Goal: Task Accomplishment & Management: Manage account settings

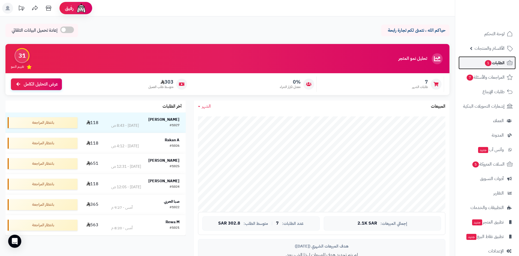
click at [498, 64] on span "الطلبات 1" at bounding box center [495, 63] width 20 height 8
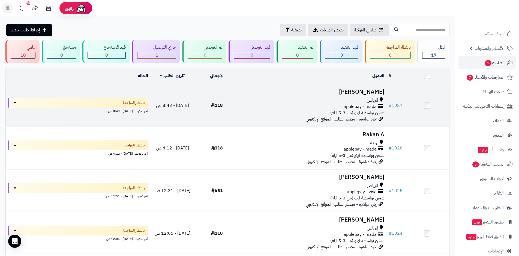
click at [311, 106] on div "applepay - mada" at bounding box center [312, 106] width 143 height 6
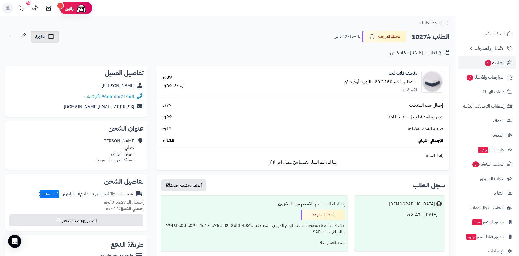
click at [46, 39] on span "الفاتورة" at bounding box center [40, 36] width 11 height 7
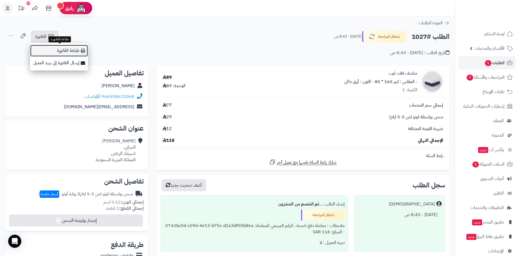
click at [62, 50] on link "طباعة الفاتورة" at bounding box center [59, 50] width 58 height 12
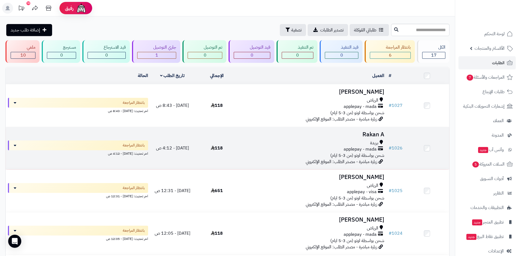
click at [348, 149] on span "applepay - mada" at bounding box center [360, 149] width 33 height 6
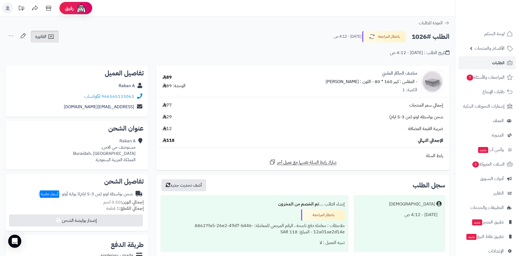
click at [42, 38] on span "الفاتورة" at bounding box center [40, 36] width 11 height 7
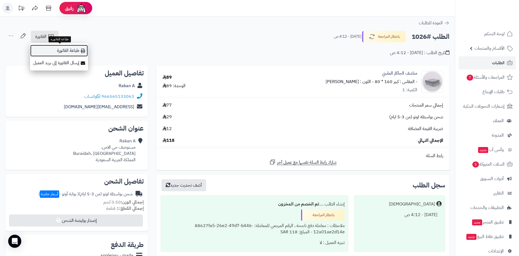
click at [75, 52] on link "طباعة الفاتورة" at bounding box center [59, 50] width 58 height 12
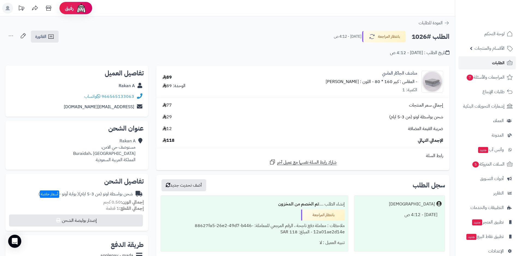
click at [499, 64] on span "الطلبات" at bounding box center [498, 63] width 13 height 8
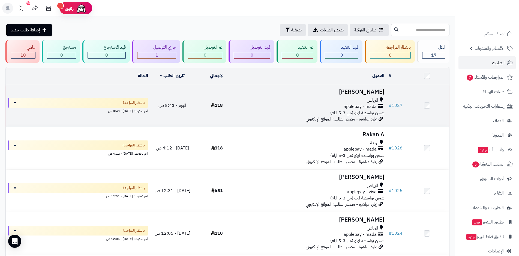
click at [330, 113] on div "الرياض applepay - mada شحن بواسطة اوتو (من 3-5 ايام)" at bounding box center [312, 106] width 143 height 19
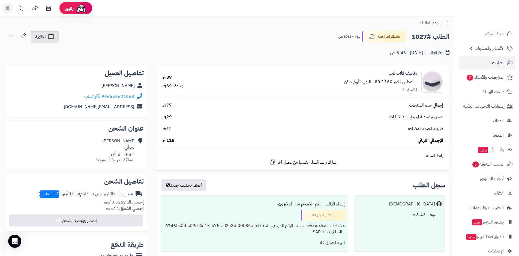
click at [49, 37] on icon at bounding box center [51, 36] width 7 height 7
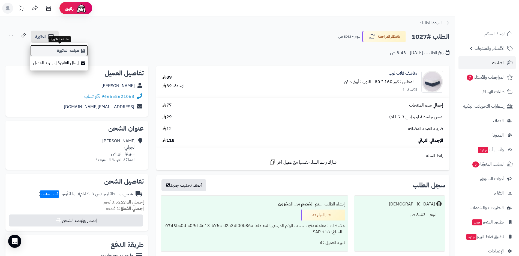
click at [64, 50] on link "طباعة الفاتورة" at bounding box center [59, 50] width 58 height 12
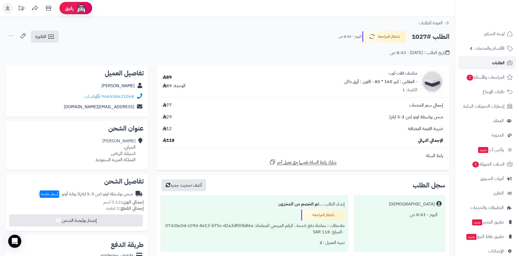
click at [494, 62] on span "الطلبات" at bounding box center [498, 63] width 13 height 8
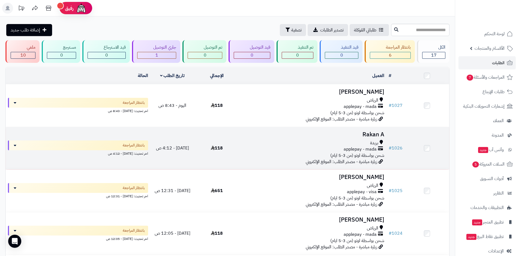
click at [334, 147] on div "applepay - mada" at bounding box center [312, 149] width 143 height 6
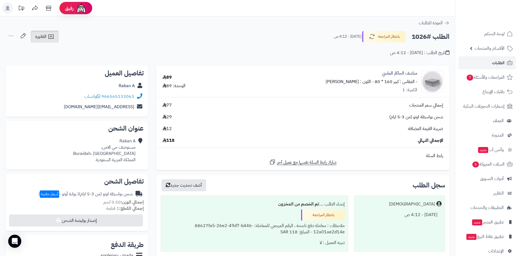
click at [51, 38] on icon at bounding box center [50, 36] width 5 height 4
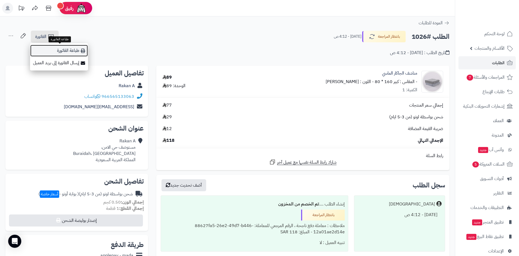
click at [77, 51] on link "طباعة الفاتورة" at bounding box center [59, 50] width 58 height 12
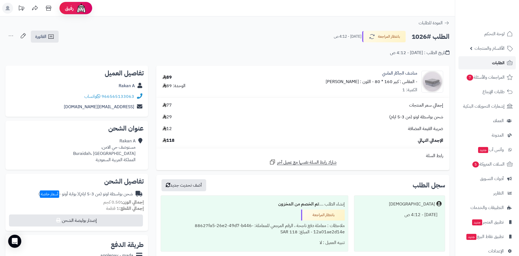
click at [491, 62] on link "الطلبات" at bounding box center [487, 62] width 57 height 13
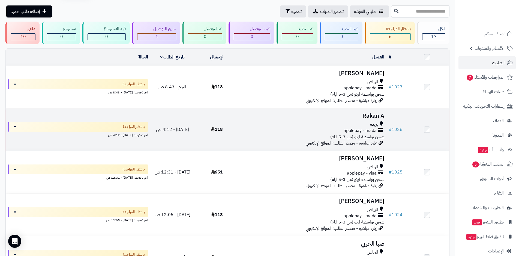
scroll to position [55, 0]
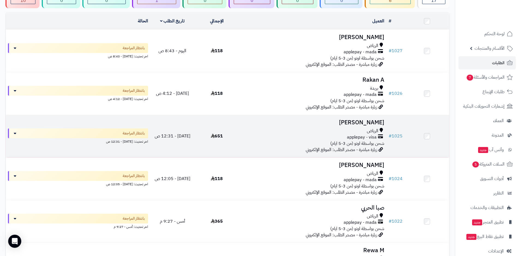
click at [372, 140] on span "شحن بواسطة اوتو (من 3-5 ايام)" at bounding box center [357, 143] width 54 height 7
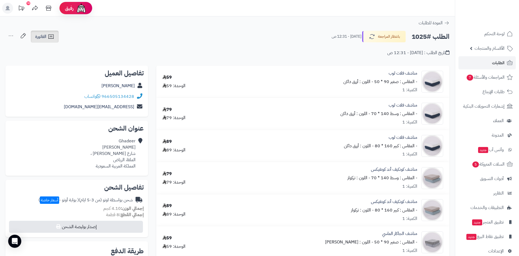
click at [50, 37] on icon at bounding box center [50, 36] width 5 height 4
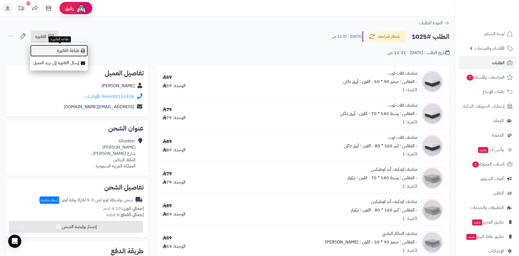
click at [71, 51] on link "طباعة الفاتورة" at bounding box center [59, 50] width 58 height 12
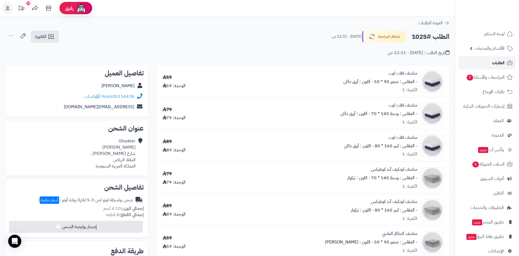
click at [496, 64] on span "الطلبات" at bounding box center [498, 63] width 13 height 8
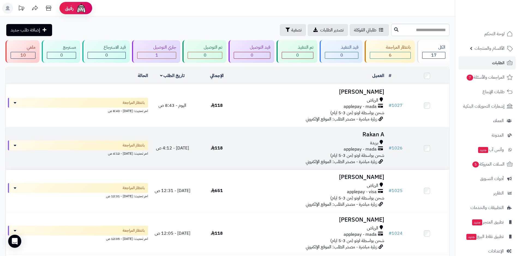
scroll to position [27, 0]
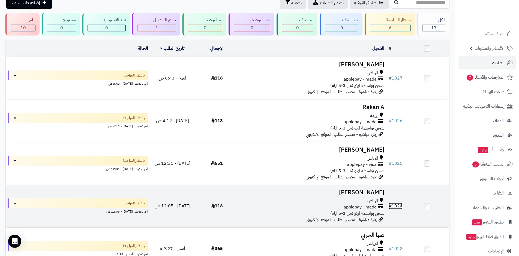
click at [396, 206] on link "# 1024" at bounding box center [396, 205] width 14 height 7
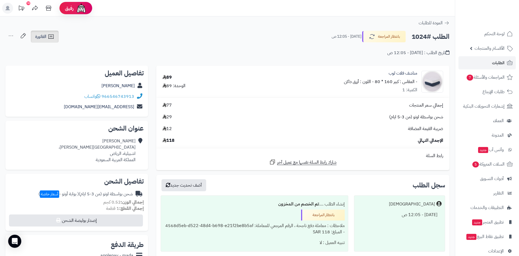
click at [51, 38] on icon at bounding box center [51, 36] width 7 height 7
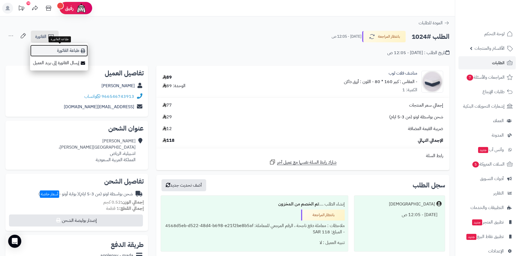
click at [78, 51] on link "طباعة الفاتورة" at bounding box center [59, 50] width 58 height 12
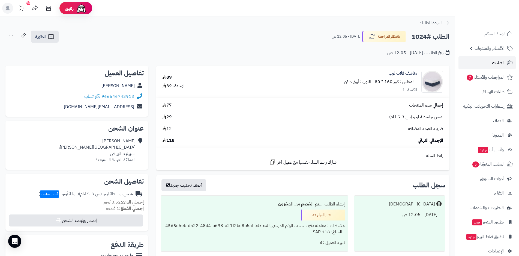
click at [493, 64] on span "الطلبات" at bounding box center [498, 63] width 13 height 8
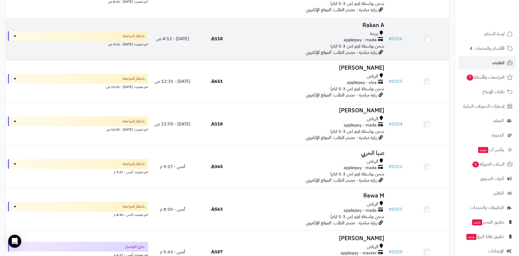
scroll to position [136, 0]
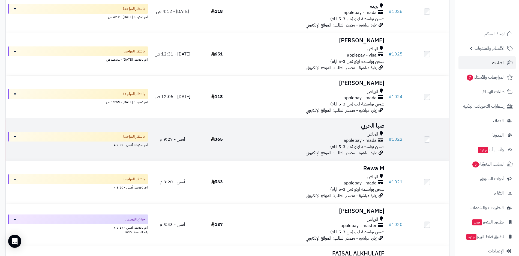
click at [344, 145] on span "شحن بواسطة اوتو (من 3-5 ايام)" at bounding box center [357, 146] width 54 height 7
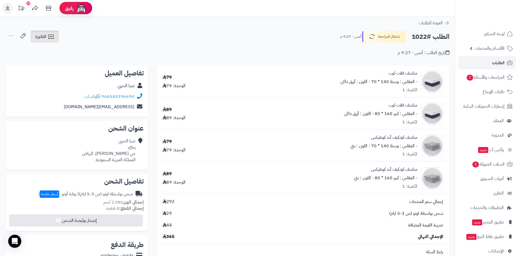
click at [44, 37] on span "الفاتورة" at bounding box center [40, 36] width 11 height 7
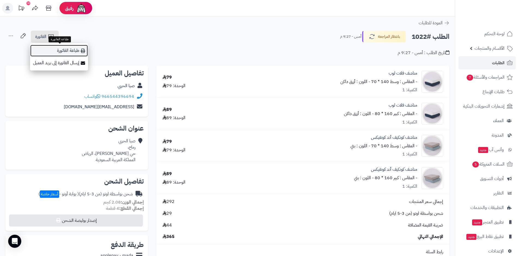
click at [78, 51] on link "طباعة الفاتورة" at bounding box center [59, 50] width 58 height 12
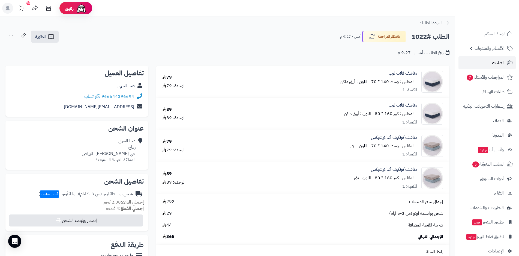
click at [499, 63] on span "الطلبات" at bounding box center [498, 63] width 13 height 8
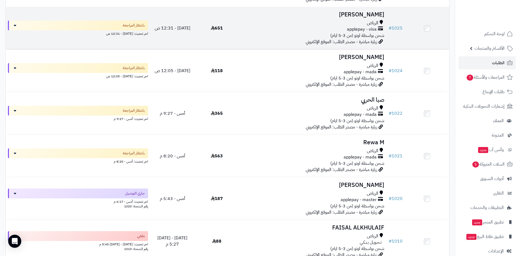
scroll to position [164, 0]
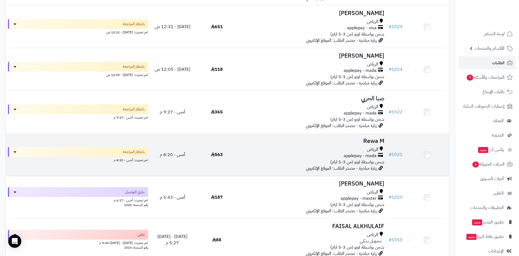
click at [365, 157] on span "applepay - mada" at bounding box center [360, 156] width 33 height 6
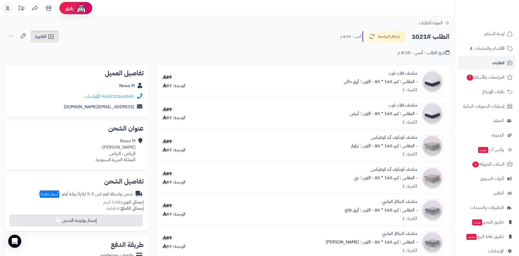
click at [50, 38] on icon at bounding box center [51, 36] width 7 height 7
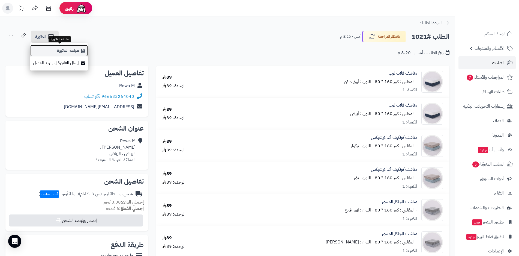
click at [78, 50] on link "طباعة الفاتورة" at bounding box center [59, 50] width 58 height 12
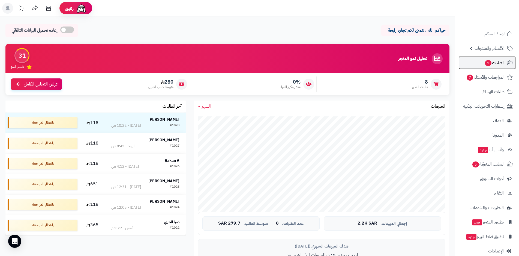
click at [491, 64] on span "1" at bounding box center [488, 63] width 7 height 6
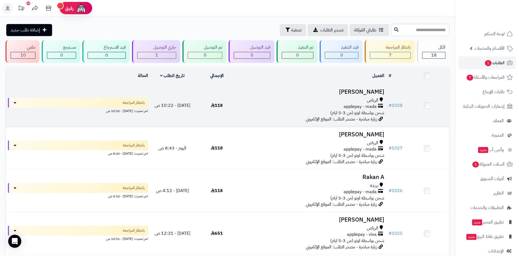
click at [354, 111] on span "شحن بواسطة اوتو (من 3-5 ايام)" at bounding box center [357, 112] width 54 height 7
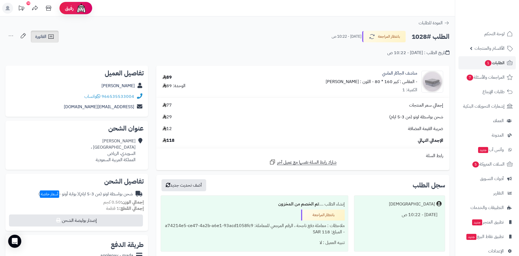
click at [50, 37] on icon at bounding box center [51, 36] width 7 height 7
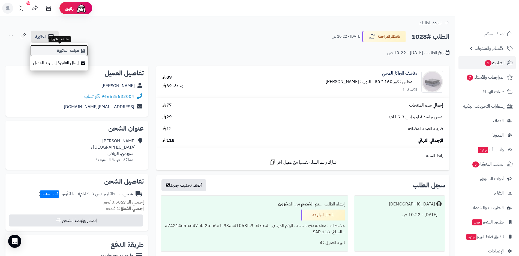
click at [67, 49] on link "طباعة الفاتورة" at bounding box center [59, 50] width 58 height 12
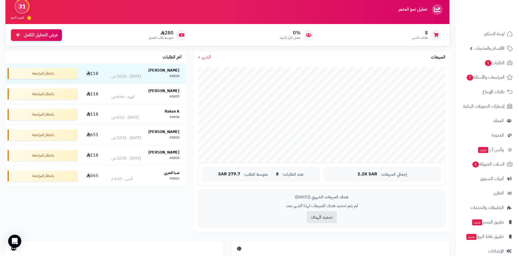
scroll to position [55, 0]
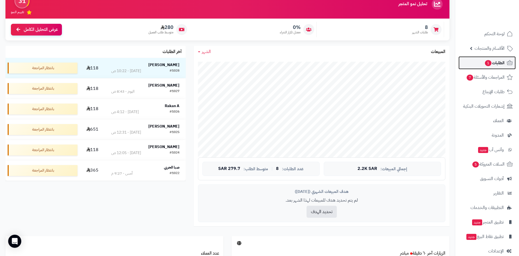
click at [498, 63] on span "الطلبات 1" at bounding box center [495, 63] width 20 height 8
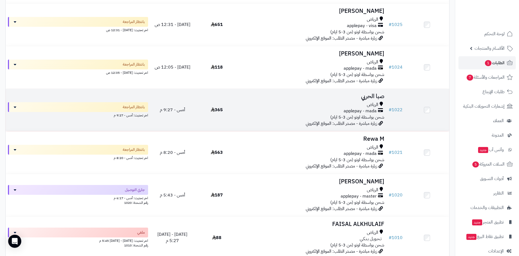
scroll to position [218, 0]
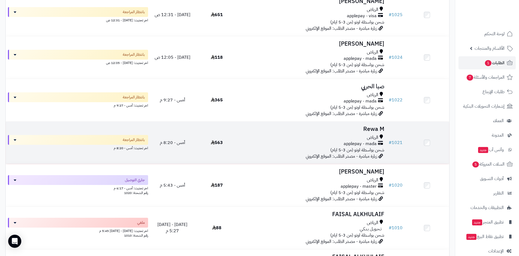
click at [369, 147] on span "شحن بواسطة اوتو (من 3-5 ايام)" at bounding box center [357, 150] width 54 height 7
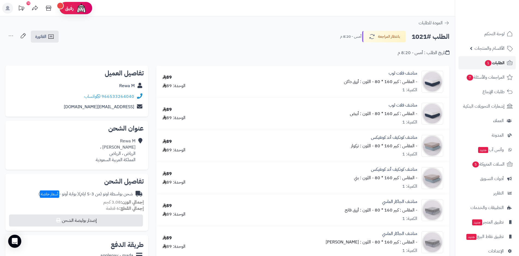
click at [496, 64] on span "الطلبات 1" at bounding box center [495, 63] width 20 height 8
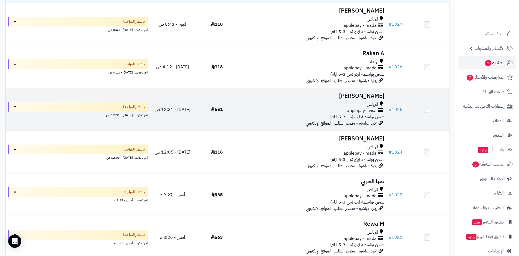
scroll to position [164, 0]
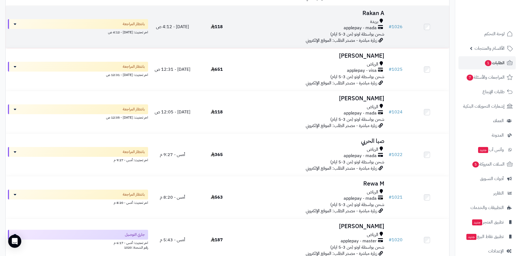
click at [348, 31] on span "شحن بواسطة اوتو (من 3-5 ايام)" at bounding box center [357, 34] width 54 height 7
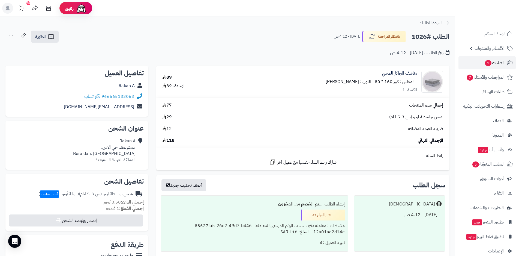
click at [128, 152] on div "Rakan A مستوصف حي الامن، Buraidah، بريدة المملكة العربية السعودية" at bounding box center [104, 150] width 62 height 25
click at [132, 155] on div "Rakan A مستوصف حي الامن، Buraidah، بريدة المملكة العربية السعودية" at bounding box center [104, 150] width 62 height 25
click at [499, 64] on span "الطلبات 1" at bounding box center [495, 63] width 20 height 8
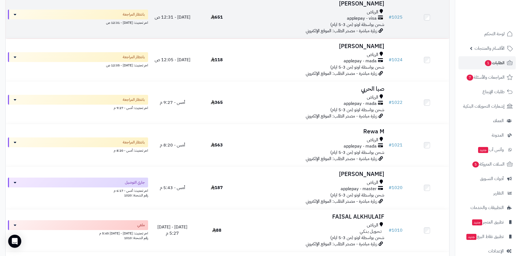
scroll to position [218, 0]
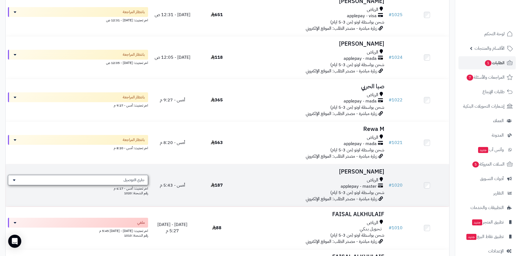
click at [59, 181] on div "جاري التوصيل" at bounding box center [78, 180] width 140 height 10
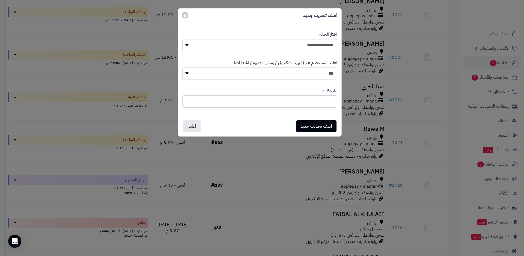
click at [279, 102] on textarea at bounding box center [259, 101] width 155 height 12
click at [205, 45] on select "**********" at bounding box center [259, 45] width 155 height 12
click at [256, 199] on div "**********" at bounding box center [262, 128] width 524 height 256
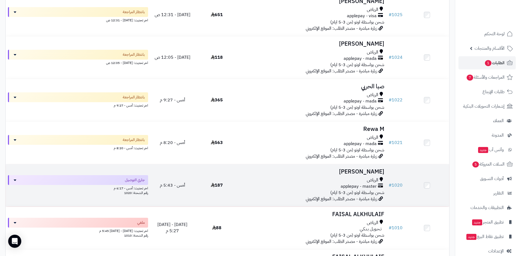
click at [272, 182] on div "الرياض" at bounding box center [312, 180] width 143 height 6
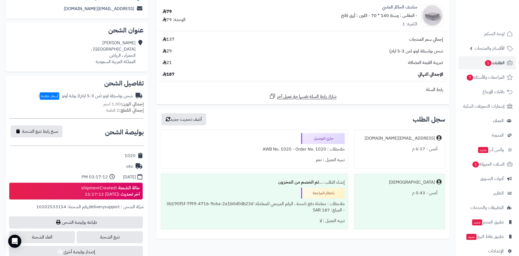
scroll to position [109, 0]
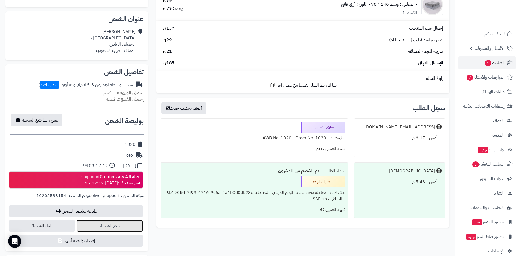
click at [116, 225] on link "تتبع الشحنة" at bounding box center [110, 226] width 66 height 12
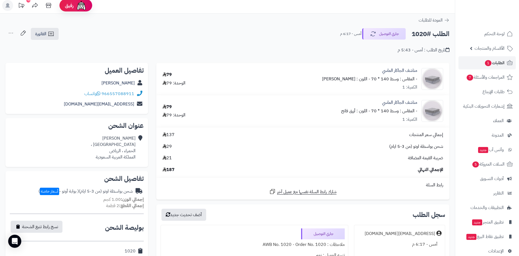
scroll to position [0, 0]
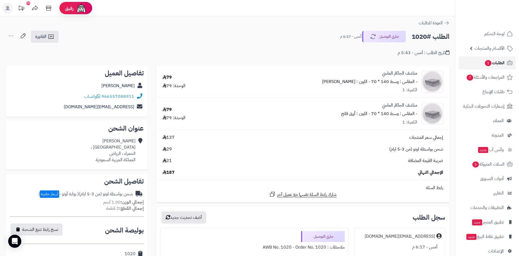
click at [497, 63] on span "الطلبات 1" at bounding box center [495, 63] width 20 height 8
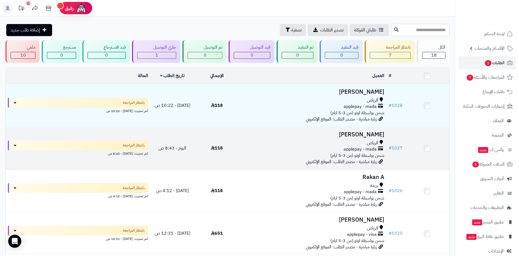
click at [335, 146] on div "applepay - mada" at bounding box center [312, 149] width 143 height 6
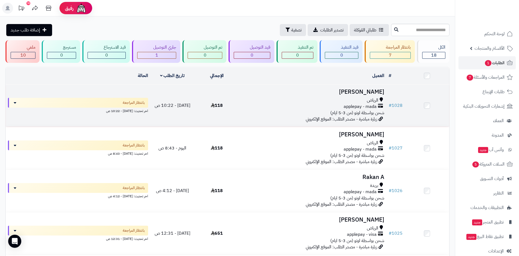
click at [363, 105] on span "applepay - mada" at bounding box center [360, 106] width 33 height 6
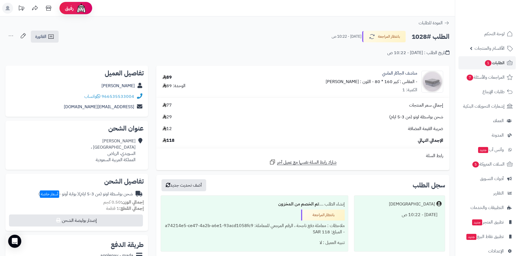
click at [133, 37] on div "الطلب #1028 بانتظار المراجعة اليوم - 10:22 ص الفاتورة طباعة الفاتورة إرسال الفا…" at bounding box center [227, 36] width 444 height 13
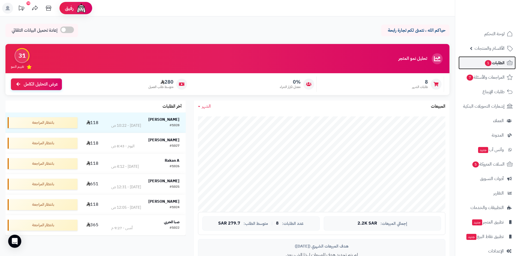
click at [495, 64] on span "الطلبات 1" at bounding box center [495, 63] width 20 height 8
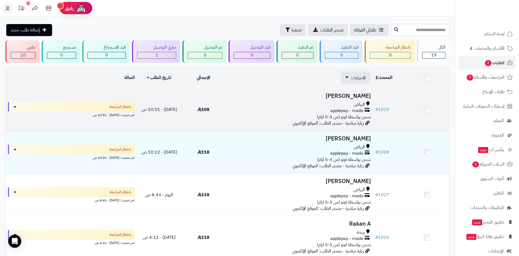
click at [348, 112] on span "applepay - mada" at bounding box center [346, 111] width 33 height 6
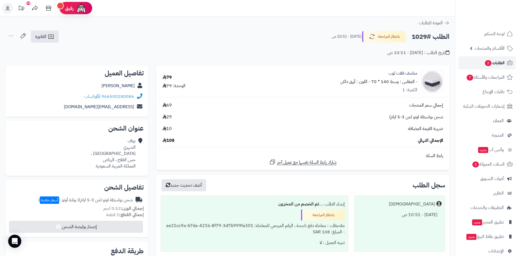
click at [495, 62] on span "الطلبات 2" at bounding box center [495, 63] width 20 height 8
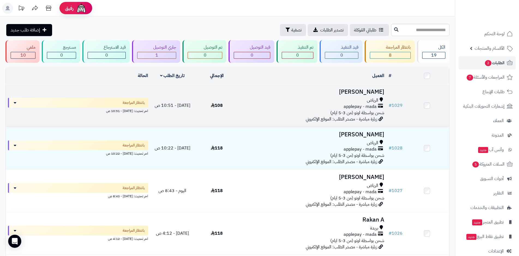
click at [367, 113] on span "شحن بواسطة اوتو (من 3-5 ايام)" at bounding box center [357, 112] width 54 height 7
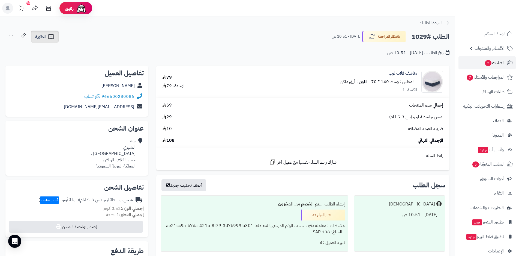
click at [51, 39] on icon at bounding box center [51, 36] width 7 height 7
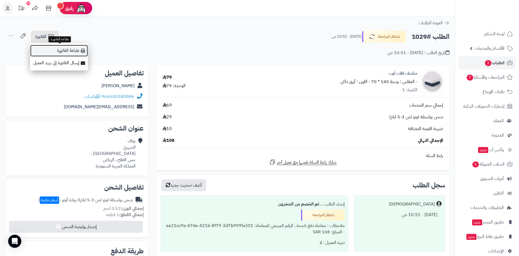
click at [76, 50] on link "طباعة الفاتورة" at bounding box center [59, 50] width 58 height 12
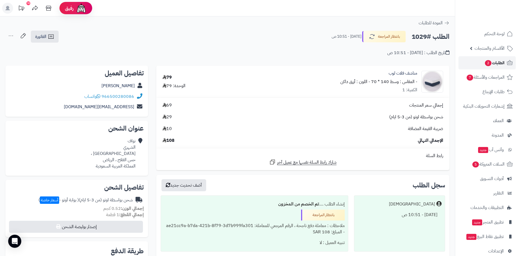
click at [487, 64] on span "2" at bounding box center [488, 63] width 7 height 6
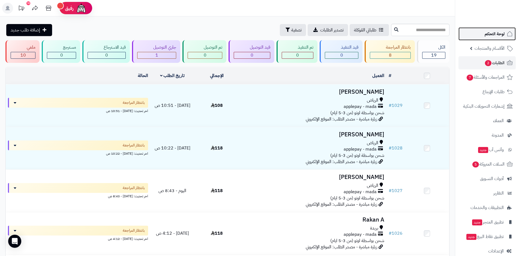
click at [496, 35] on span "لوحة التحكم" at bounding box center [495, 34] width 20 height 8
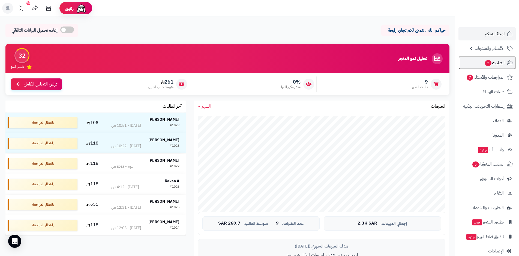
click at [492, 62] on span "الطلبات 2" at bounding box center [495, 63] width 20 height 8
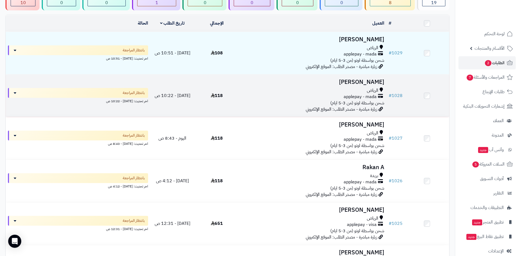
scroll to position [55, 0]
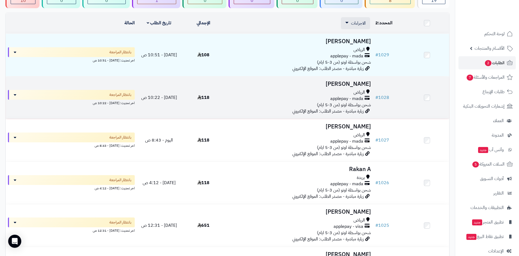
click at [292, 95] on div "applepay - mada" at bounding box center [299, 98] width 143 height 6
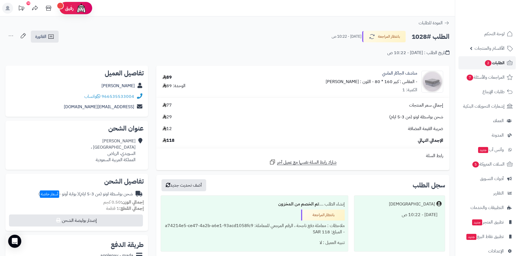
click at [489, 64] on span "2" at bounding box center [488, 63] width 7 height 6
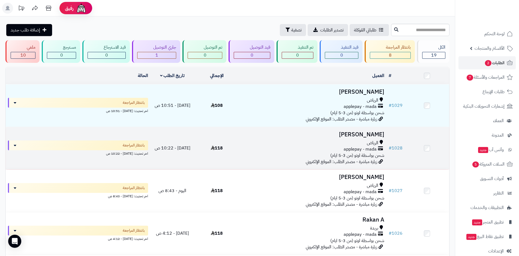
click at [347, 150] on span "applepay - mada" at bounding box center [360, 149] width 33 height 6
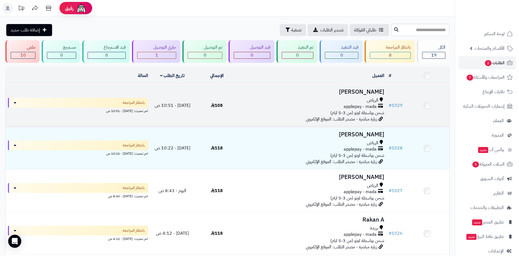
click at [339, 105] on div "applepay - mada" at bounding box center [312, 106] width 143 height 6
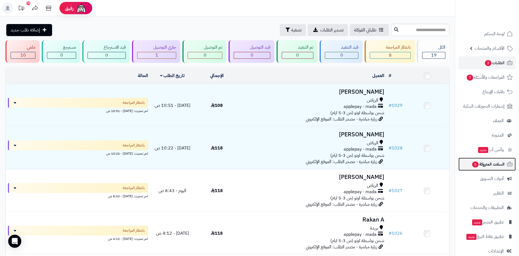
click at [481, 163] on span "السلات المتروكة 5" at bounding box center [488, 164] width 33 height 8
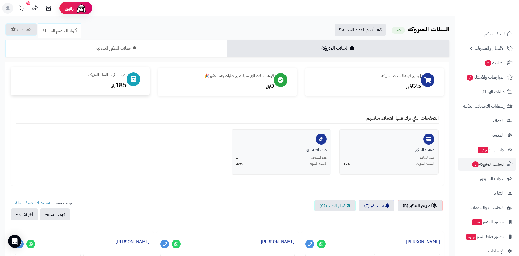
click at [133, 81] on icon at bounding box center [133, 79] width 5 height 6
click at [117, 87] on div "185" at bounding box center [71, 84] width 110 height 9
click at [414, 85] on div "925" at bounding box center [366, 84] width 110 height 9
click at [493, 65] on span "الطلبات 2" at bounding box center [495, 63] width 20 height 8
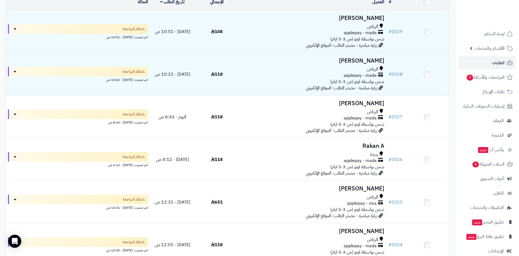
scroll to position [82, 0]
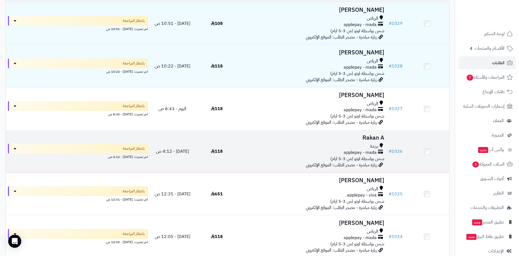
click at [356, 154] on span "applepay - mada" at bounding box center [360, 152] width 33 height 6
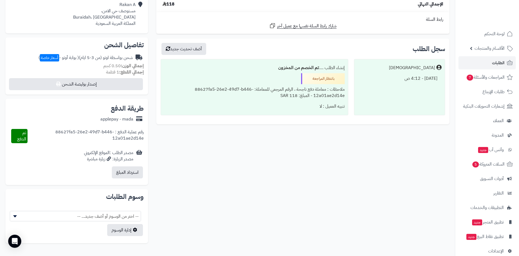
scroll to position [136, 0]
click at [494, 33] on span "لوحة التحكم" at bounding box center [495, 34] width 20 height 8
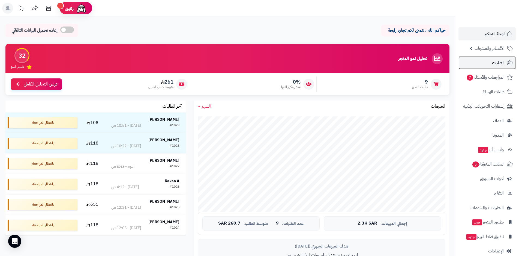
click at [501, 63] on span "الطلبات" at bounding box center [498, 63] width 13 height 8
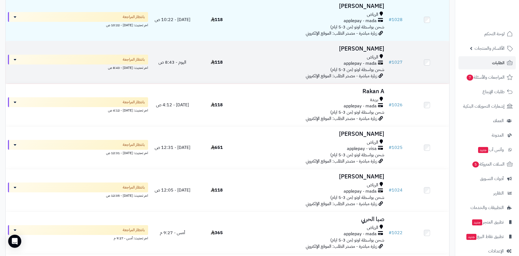
scroll to position [136, 0]
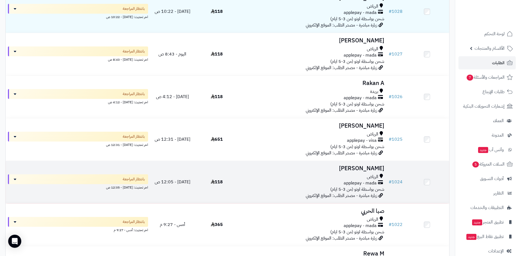
click at [354, 186] on span "شحن بواسطة اوتو (من 3-5 ايام)" at bounding box center [357, 189] width 54 height 7
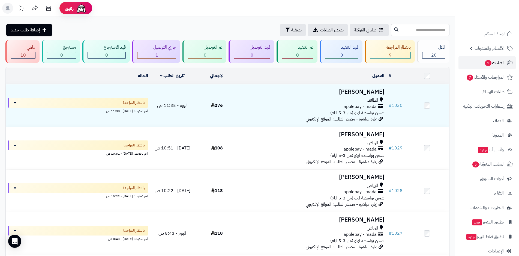
click at [489, 64] on span "1" at bounding box center [488, 63] width 7 height 6
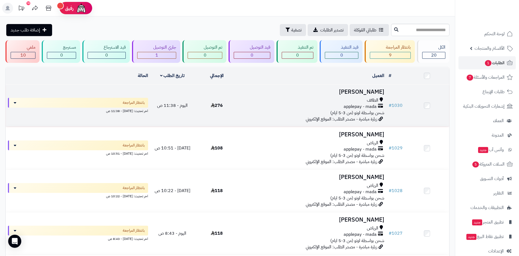
click at [366, 108] on span "applepay - mada" at bounding box center [360, 106] width 33 height 6
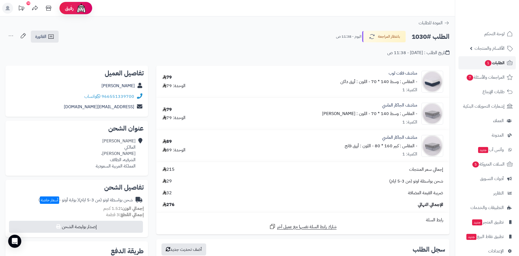
click at [495, 61] on span "الطلبات 1" at bounding box center [495, 63] width 20 height 8
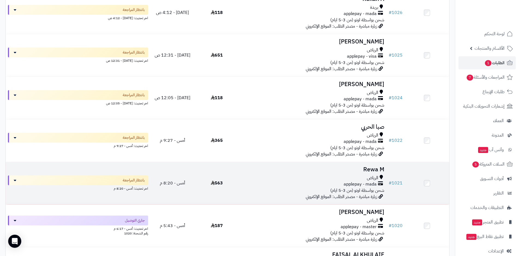
scroll to position [273, 0]
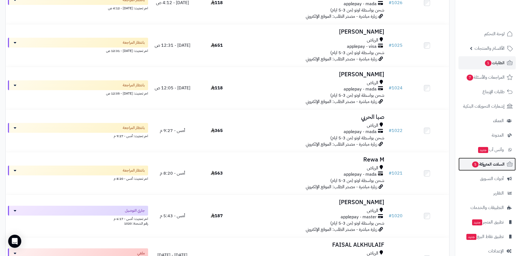
click at [479, 163] on span "السلات المتروكة 5" at bounding box center [488, 164] width 33 height 8
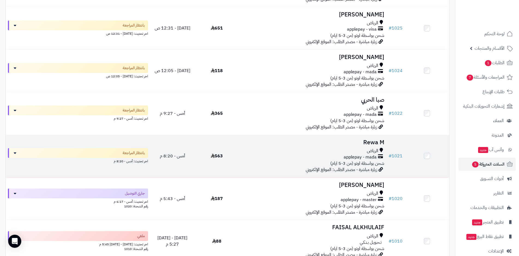
scroll to position [300, 0]
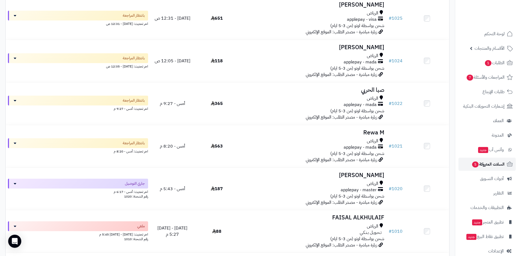
click at [485, 167] on span "السلات المتروكة 5" at bounding box center [488, 164] width 33 height 8
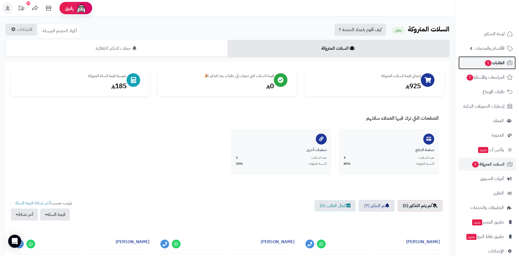
click at [492, 64] on span "الطلبات 1" at bounding box center [495, 63] width 20 height 8
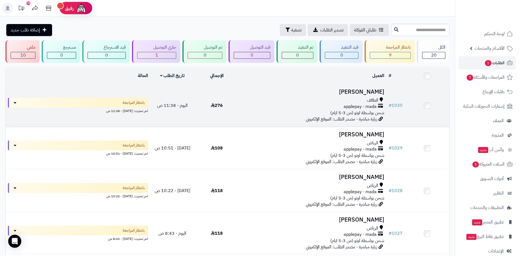
click at [366, 109] on span "شحن بواسطة اوتو (من 3-5 ايام)" at bounding box center [357, 112] width 54 height 7
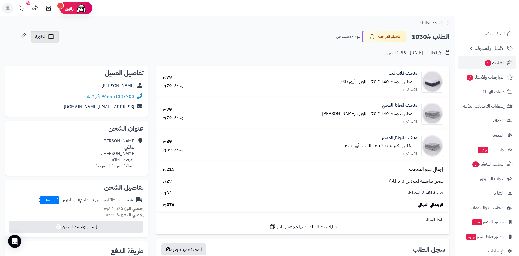
click at [49, 37] on icon at bounding box center [51, 36] width 7 height 7
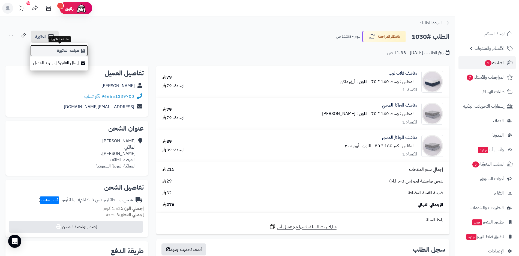
click at [62, 49] on link "طباعة الفاتورة" at bounding box center [59, 50] width 58 height 12
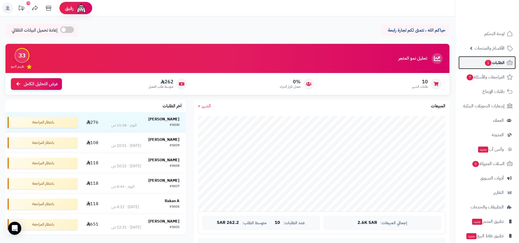
click at [490, 62] on span "1" at bounding box center [488, 63] width 7 height 7
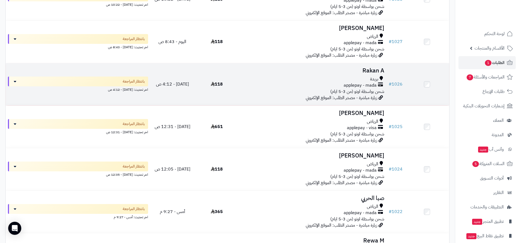
scroll to position [246, 0]
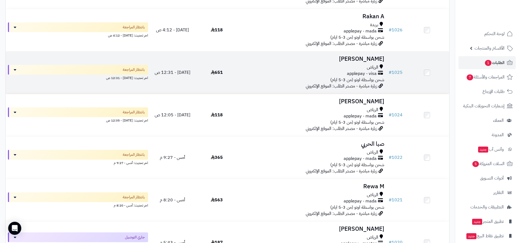
click at [346, 77] on span "شحن بواسطة اوتو (من 3-5 ايام)" at bounding box center [357, 80] width 54 height 7
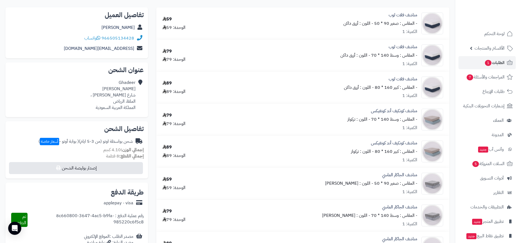
scroll to position [55, 0]
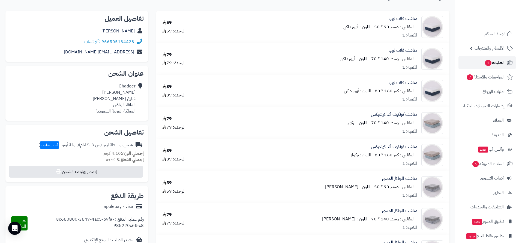
click at [498, 62] on span "الطلبات 1" at bounding box center [495, 63] width 20 height 8
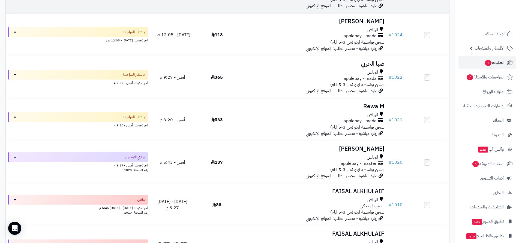
scroll to position [327, 0]
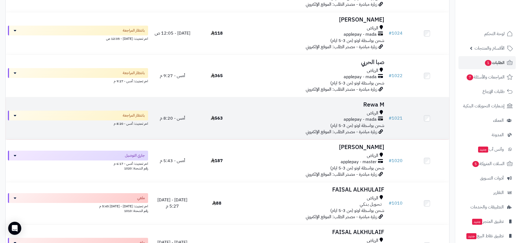
click at [366, 121] on span "applepay - mada" at bounding box center [360, 120] width 33 height 6
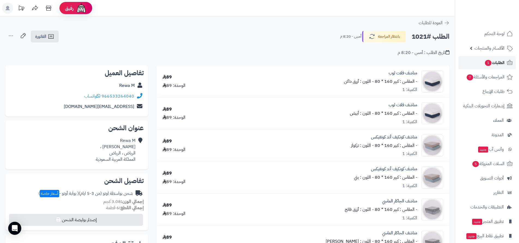
click at [491, 63] on span "1" at bounding box center [488, 63] width 7 height 6
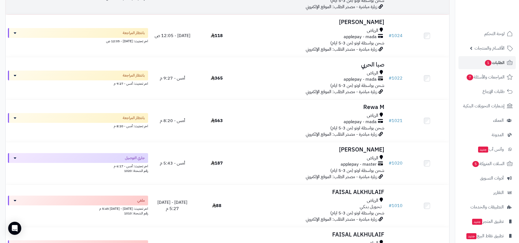
scroll to position [327, 0]
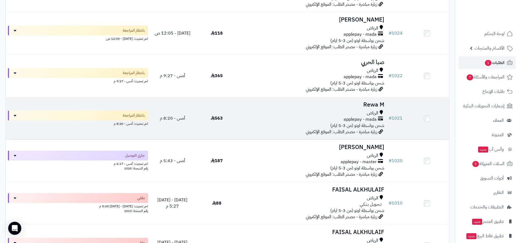
click at [334, 127] on span "شحن بواسطة اوتو (من 3-5 ايام)" at bounding box center [357, 126] width 54 height 7
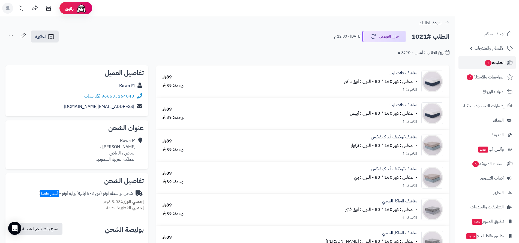
click at [492, 65] on span "الطلبات 1" at bounding box center [495, 63] width 20 height 8
